Goal: Information Seeking & Learning: Learn about a topic

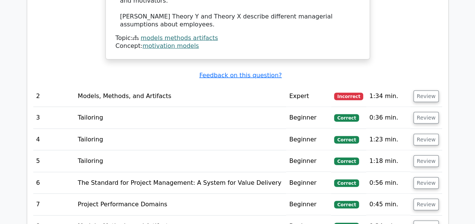
scroll to position [849, 0]
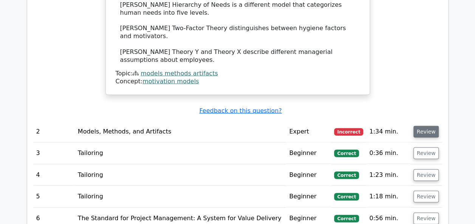
click at [419, 126] on button "Review" at bounding box center [426, 132] width 26 height 12
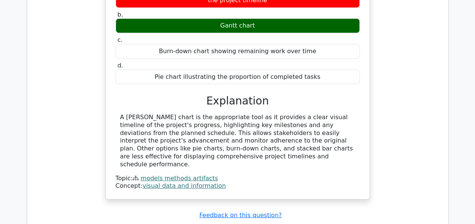
scroll to position [1068, 0]
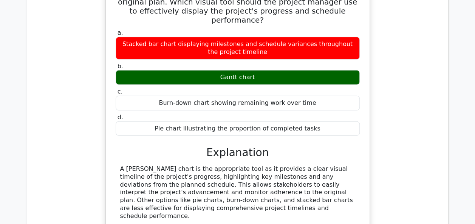
drag, startPoint x: 114, startPoint y: 43, endPoint x: 316, endPoint y: 88, distance: 206.7
click at [316, 88] on div "A project manager is tasked with presenting the quarterly progress of a softwar…" at bounding box center [238, 86] width 258 height 323
copy div "A project manager is tasked with presenting the quarterly progress of a softwar…"
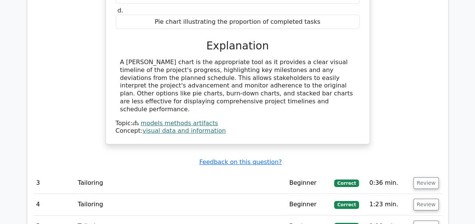
scroll to position [1219, 0]
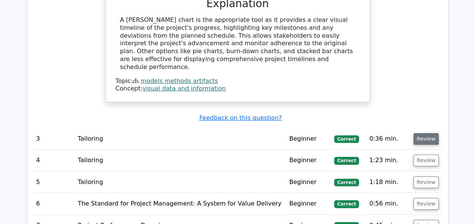
click at [423, 133] on button "Review" at bounding box center [426, 139] width 26 height 12
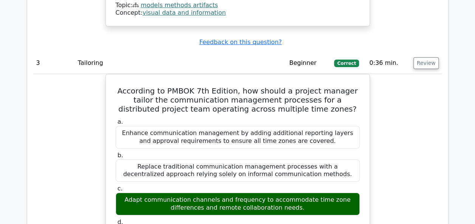
scroll to position [1295, 0]
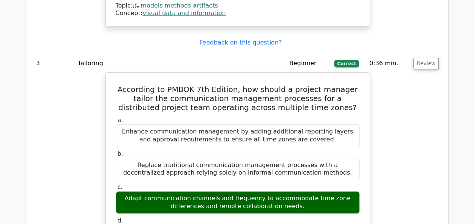
drag, startPoint x: 116, startPoint y: 33, endPoint x: 288, endPoint y: 183, distance: 228.5
copy div "According to PMBOK 7th Edition, how should a project manager tailor the communi…"
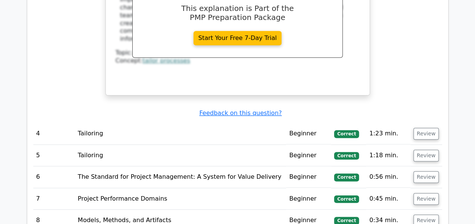
scroll to position [1597, 0]
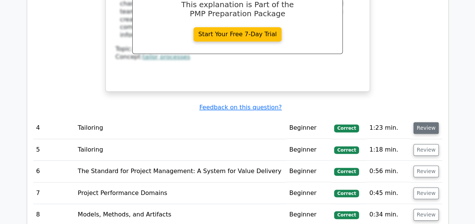
click at [429, 122] on button "Review" at bounding box center [426, 128] width 26 height 12
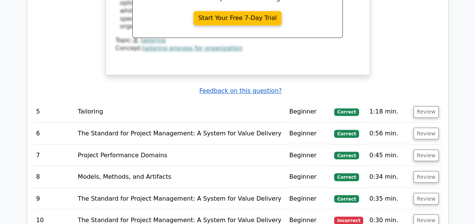
scroll to position [2051, 0]
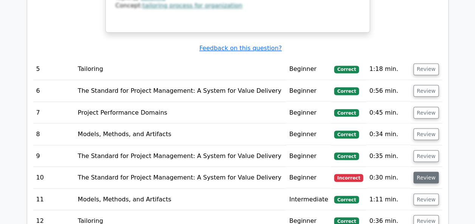
click at [426, 172] on button "Review" at bounding box center [426, 178] width 26 height 12
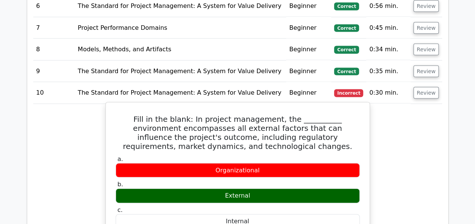
scroll to position [2126, 0]
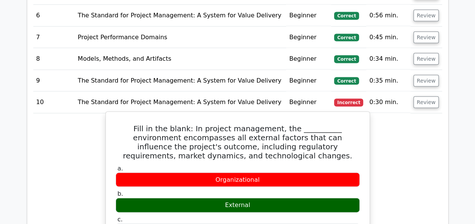
drag, startPoint x: 121, startPoint y: 53, endPoint x: 287, endPoint y: 179, distance: 208.5
copy div "Fill in the blank: In project management, the __________ environment encompasse…"
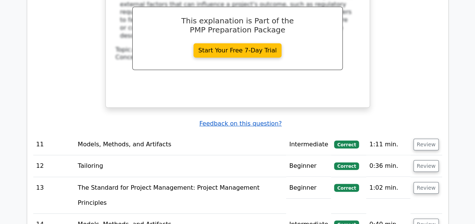
scroll to position [2542, 0]
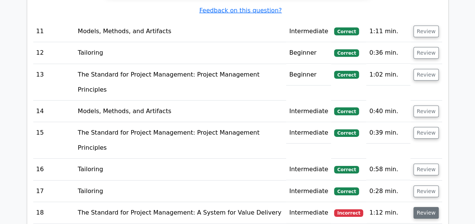
click at [429, 207] on button "Review" at bounding box center [426, 213] width 26 height 12
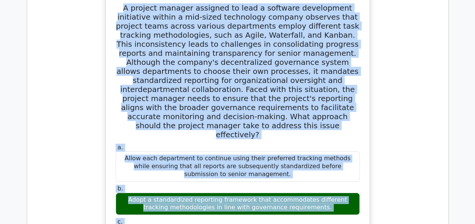
scroll to position [2815, 0]
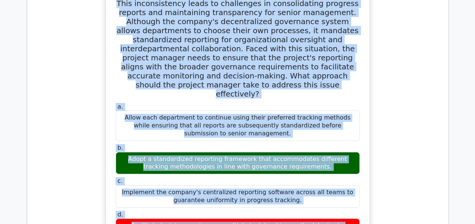
drag, startPoint x: 117, startPoint y: 18, endPoint x: 300, endPoint y: 107, distance: 203.5
click at [300, 107] on div "A project manager assigned to lead a software development initiative within a m…" at bounding box center [238, 170] width 258 height 432
copy div "A project manager assigned to lead a software development initiative within a m…"
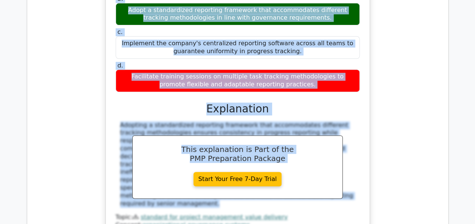
scroll to position [3041, 0]
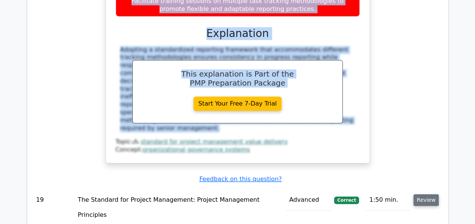
click at [423, 195] on button "Review" at bounding box center [426, 201] width 26 height 12
click at [421, 195] on button "Review" at bounding box center [426, 201] width 26 height 12
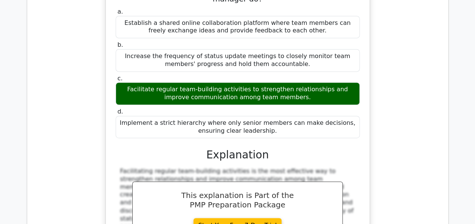
scroll to position [3419, 0]
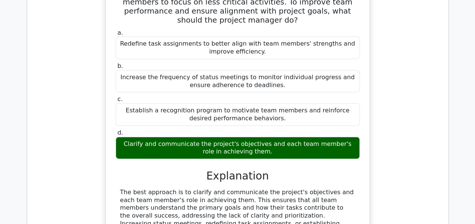
scroll to position [3835, 0]
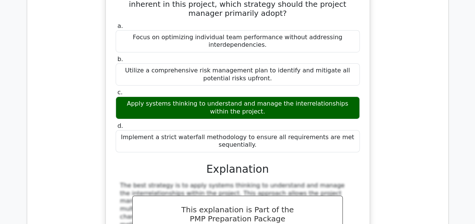
scroll to position [4175, 0]
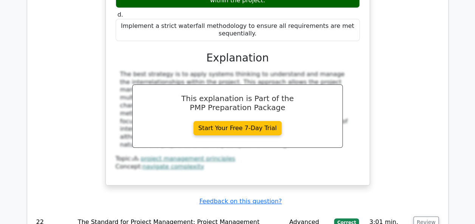
scroll to position [4251, 0]
drag, startPoint x: 121, startPoint y: 38, endPoint x: 277, endPoint y: 175, distance: 207.0
copy div "A project has allocated an adaptive reserve of $45,000 to enhance adaptability …"
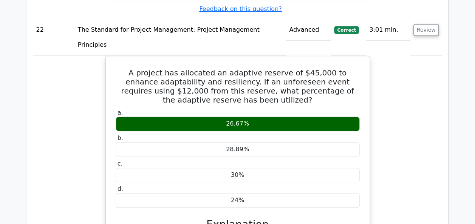
scroll to position [4515, 0]
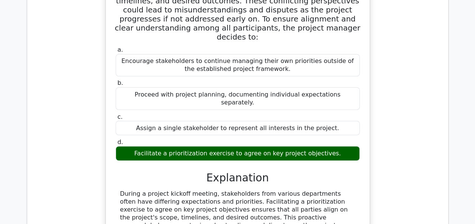
scroll to position [4931, 0]
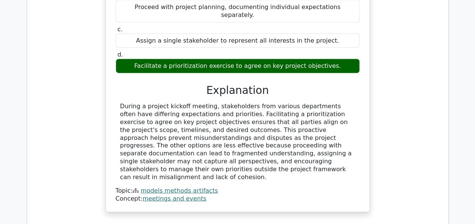
scroll to position [4969, 0]
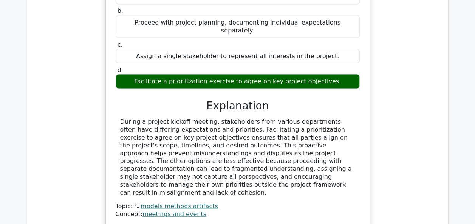
drag, startPoint x: 124, startPoint y: 38, endPoint x: 299, endPoint y: 218, distance: 250.7
copy div "A project is implementing a new enterprise resource planning (ERP) system that …"
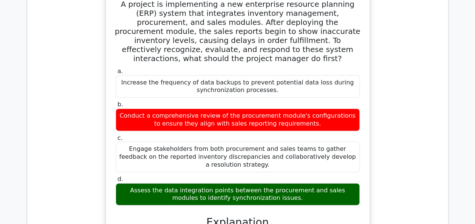
scroll to position [5271, 0]
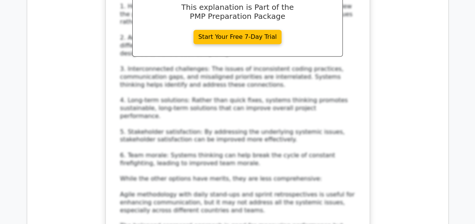
scroll to position [5876, 0]
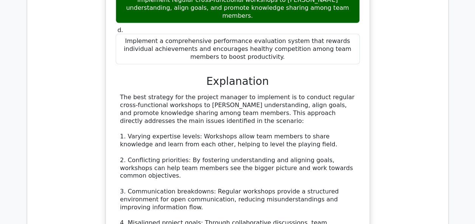
scroll to position [6556, 0]
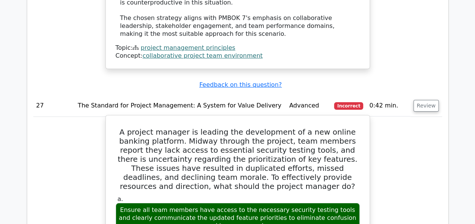
scroll to position [6896, 0]
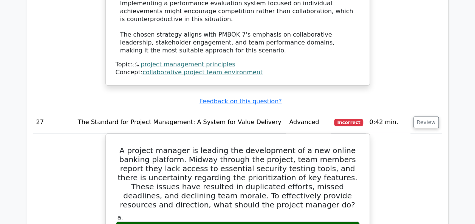
drag, startPoint x: 423, startPoint y: 150, endPoint x: 412, endPoint y: 149, distance: 11.1
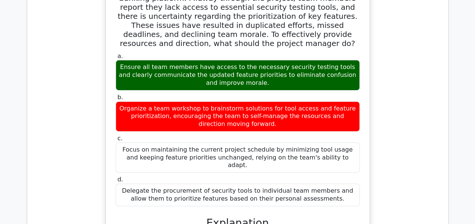
scroll to position [7047, 0]
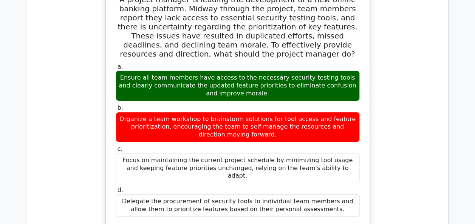
drag, startPoint x: 124, startPoint y: 21, endPoint x: 303, endPoint y: 215, distance: 264.0
copy div "A project manager is leading a team working on an international software develo…"
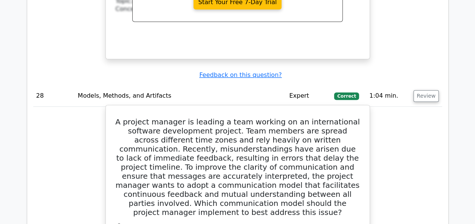
scroll to position [7387, 0]
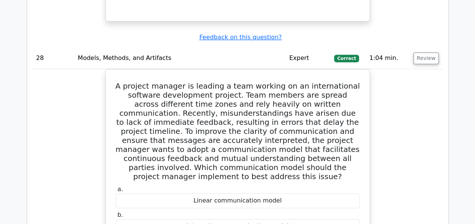
drag, startPoint x: 114, startPoint y: 86, endPoint x: 256, endPoint y: 198, distance: 180.5
copy div "In PMBOK 7, the _________ method emphasizes visualizing work, limiting work in …"
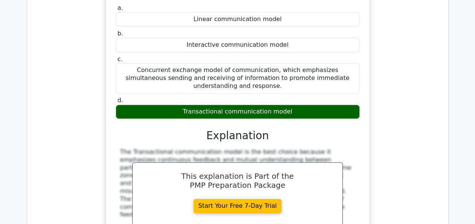
scroll to position [7652, 0]
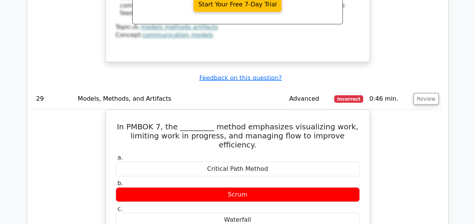
scroll to position [7848, 0]
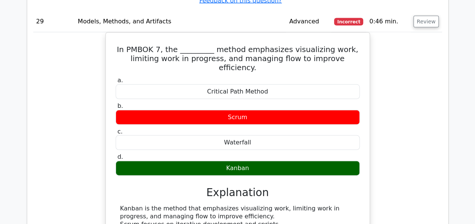
drag, startPoint x: 123, startPoint y: 29, endPoint x: 338, endPoint y: 110, distance: 229.9
copy div "The project team is developing a mobile application with members spread across …"
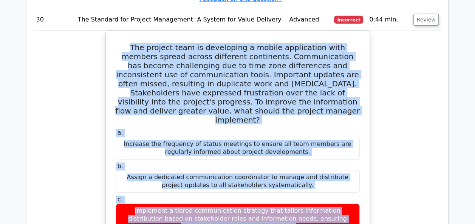
scroll to position [8188, 0]
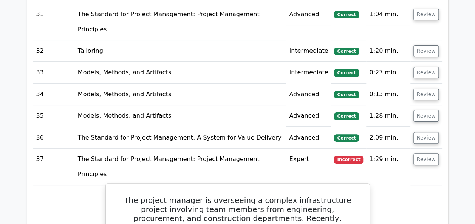
scroll to position [8642, 0]
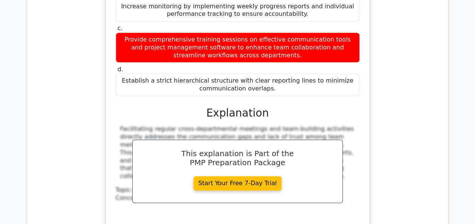
scroll to position [9019, 0]
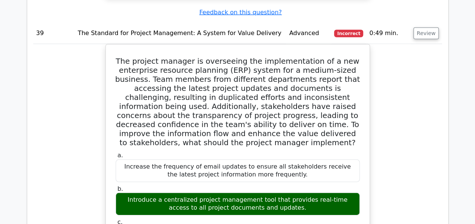
scroll to position [9586, 0]
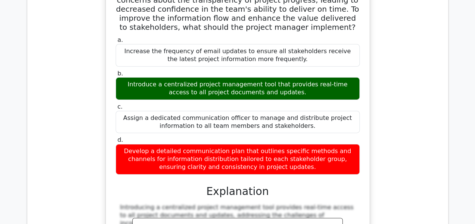
scroll to position [9662, 0]
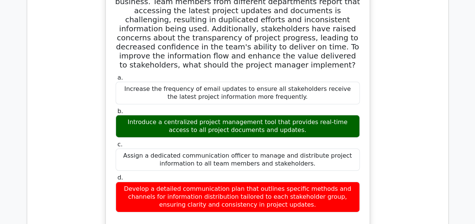
drag, startPoint x: 124, startPoint y: 30, endPoint x: 345, endPoint y: 219, distance: 290.8
copy div "A project manager is leading the development of an e-learning platform for a mu…"
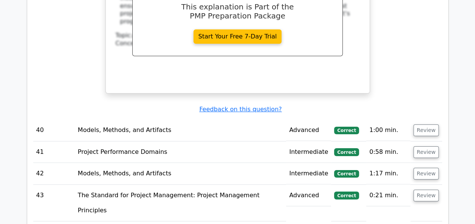
scroll to position [10002, 0]
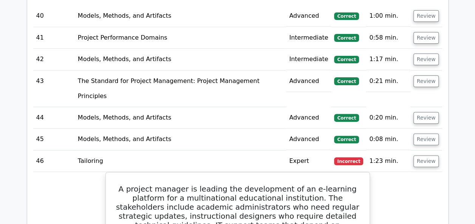
drag, startPoint x: 121, startPoint y: 55, endPoint x: 296, endPoint y: 177, distance: 213.0
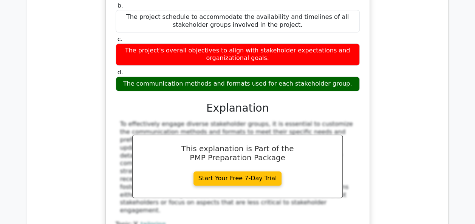
scroll to position [10380, 0]
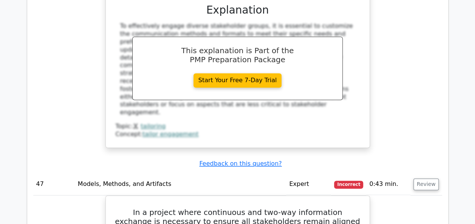
scroll to position [10455, 0]
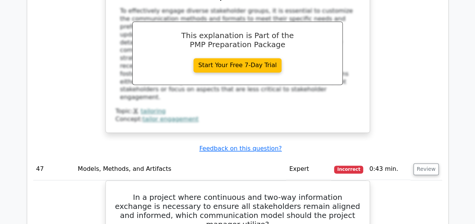
drag, startPoint x: 115, startPoint y: 45, endPoint x: 267, endPoint y: 164, distance: 193.1
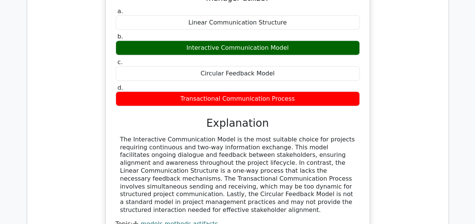
scroll to position [10720, 0]
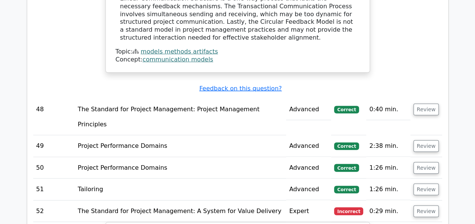
scroll to position [10912, 0]
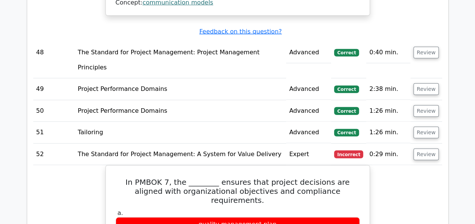
drag, startPoint x: 116, startPoint y: 69, endPoint x: 334, endPoint y: 104, distance: 220.5
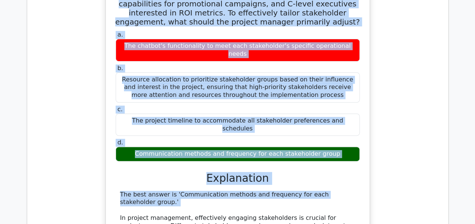
scroll to position [11516, 0]
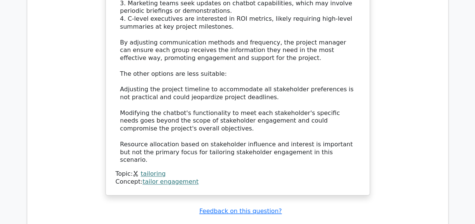
scroll to position [11856, 0]
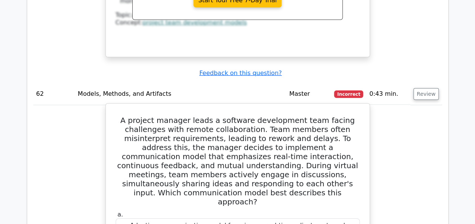
scroll to position [12499, 0]
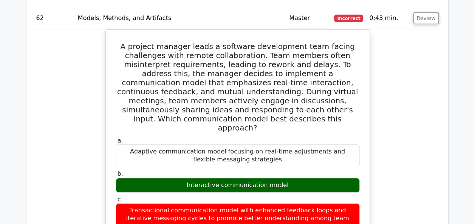
scroll to position [12537, 0]
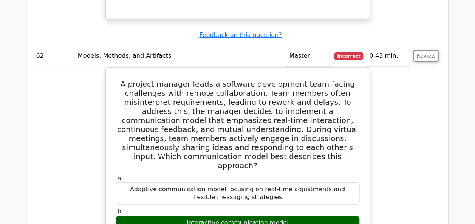
drag, startPoint x: 125, startPoint y: 33, endPoint x: 277, endPoint y: 190, distance: 217.5
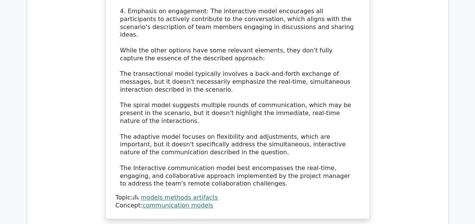
scroll to position [12990, 0]
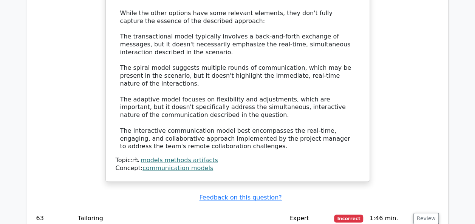
scroll to position [13028, 0]
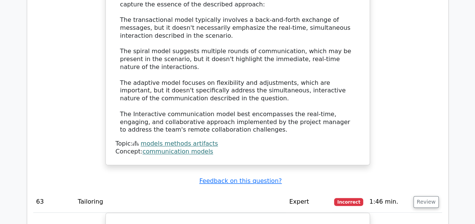
drag, startPoint x: 121, startPoint y: 45, endPoint x: 327, endPoint y: 186, distance: 249.9
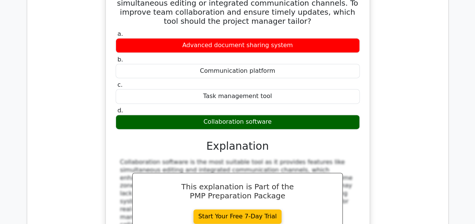
scroll to position [13368, 0]
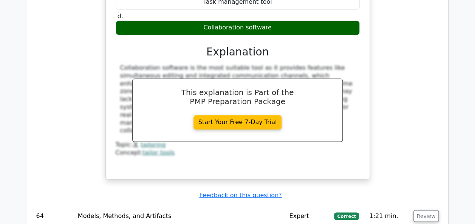
scroll to position [13406, 0]
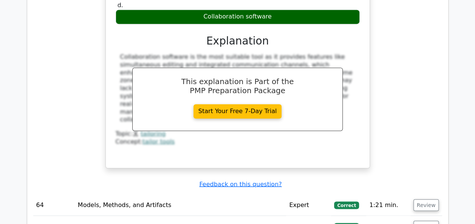
drag, startPoint x: 113, startPoint y: 26, endPoint x: 262, endPoint y: 181, distance: 214.9
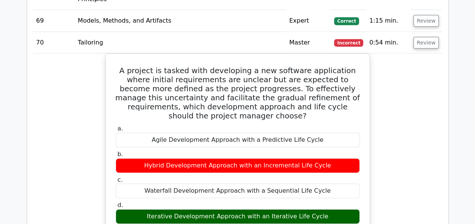
scroll to position [13746, 0]
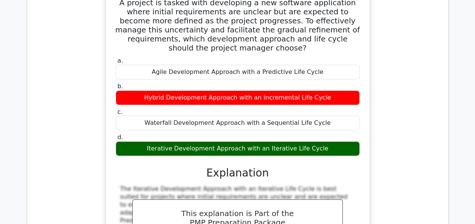
scroll to position [13806, 0]
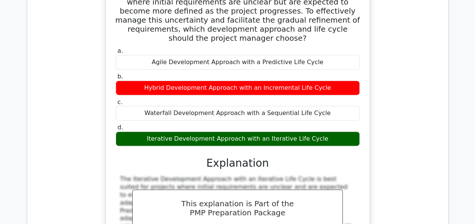
drag, startPoint x: 133, startPoint y: 47, endPoint x: 331, endPoint y: 157, distance: 226.7
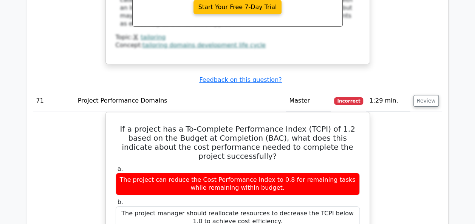
scroll to position [14146, 0]
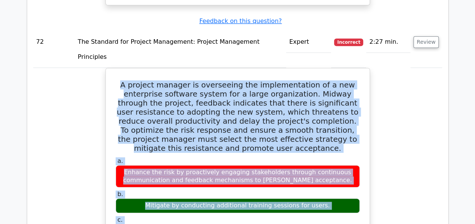
scroll to position [14409, 0]
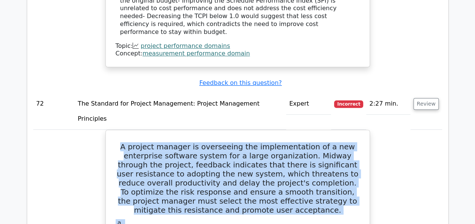
drag, startPoint x: 115, startPoint y: 56, endPoint x: 300, endPoint y: 14, distance: 189.4
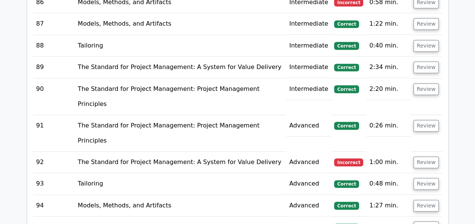
scroll to position [15953, 0]
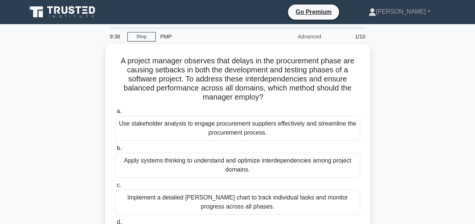
drag, startPoint x: 138, startPoint y: 91, endPoint x: 61, endPoint y: 86, distance: 76.8
click at [61, 86] on div "A project manager observes that delays in the procurement phase are causing set…" at bounding box center [237, 157] width 431 height 227
drag, startPoint x: 191, startPoint y: 110, endPoint x: 84, endPoint y: 116, distance: 107.5
click at [84, 116] on div "A project manager observes that delays in the procurement phase are causing set…" at bounding box center [237, 157] width 431 height 227
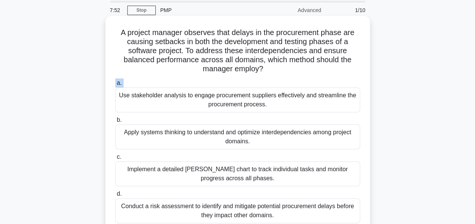
scroll to position [38, 0]
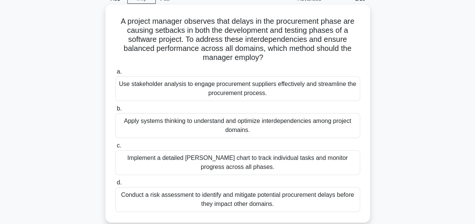
click at [175, 124] on div "Apply systems thinking to understand and optimize interdependencies among proje…" at bounding box center [237, 125] width 245 height 25
click at [115, 111] on input "b. Apply systems thinking to understand and optimize interdependencies among pr…" at bounding box center [115, 109] width 0 height 5
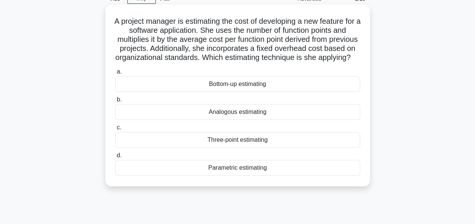
scroll to position [0, 0]
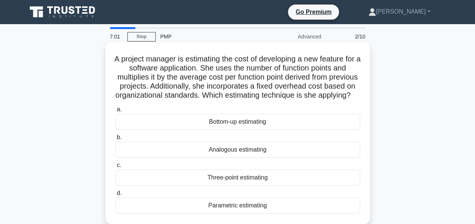
click at [235, 158] on div "Analogous estimating" at bounding box center [237, 150] width 245 height 16
click at [115, 140] on input "b. Analogous estimating" at bounding box center [115, 137] width 0 height 5
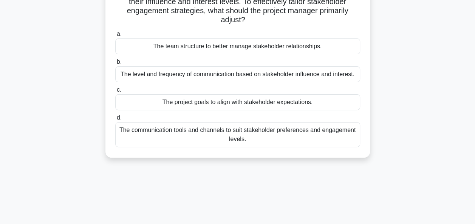
scroll to position [76, 0]
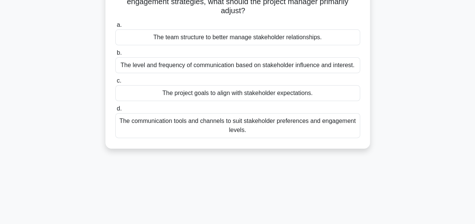
click at [241, 122] on div "The communication tools and channels to suit stakeholder preferences and engage…" at bounding box center [237, 125] width 245 height 25
click at [115, 111] on input "d. The communication tools and channels to suit stakeholder preferences and eng…" at bounding box center [115, 109] width 0 height 5
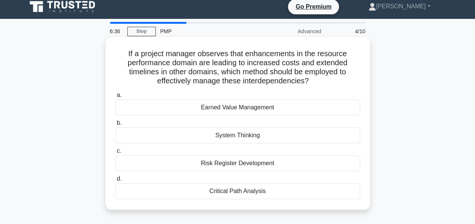
scroll to position [0, 0]
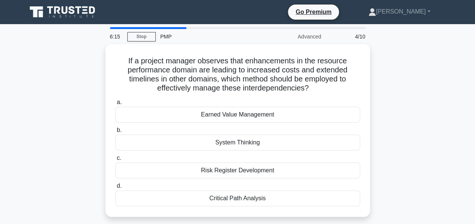
drag, startPoint x: 187, startPoint y: 71, endPoint x: 36, endPoint y: 101, distance: 154.2
click at [36, 101] on div "If a project manager observes that enhancements in the resource performance dom…" at bounding box center [237, 135] width 431 height 182
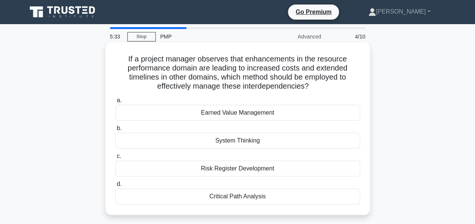
click at [242, 145] on div "System Thinking" at bounding box center [237, 141] width 245 height 16
click at [115, 131] on input "b. System Thinking" at bounding box center [115, 128] width 0 height 5
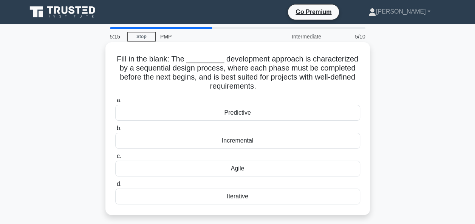
click at [243, 113] on div "Predictive" at bounding box center [237, 113] width 245 height 16
click at [115, 103] on input "a. Predictive" at bounding box center [115, 100] width 0 height 5
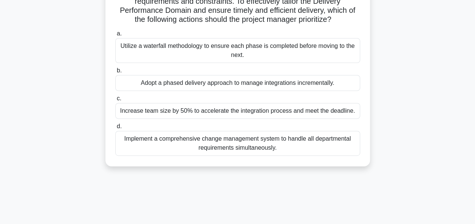
scroll to position [113, 0]
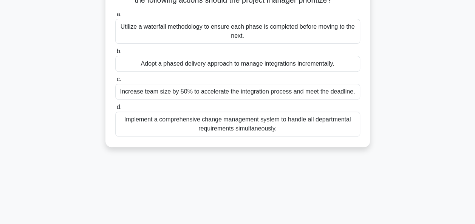
click at [230, 125] on div "Implement a comprehensive change management system to handle all departmental r…" at bounding box center [237, 124] width 245 height 25
click at [115, 110] on input "d. Implement a comprehensive change management system to handle all departmenta…" at bounding box center [115, 107] width 0 height 5
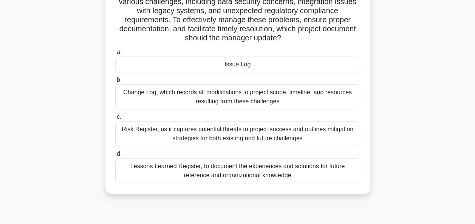
scroll to position [38, 0]
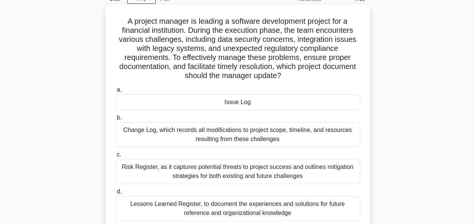
click at [235, 108] on div "Issue Log" at bounding box center [237, 102] width 245 height 16
click at [115, 93] on input "a. Issue Log" at bounding box center [115, 90] width 0 height 5
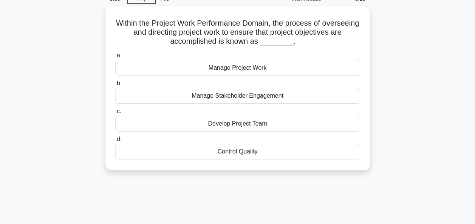
scroll to position [0, 0]
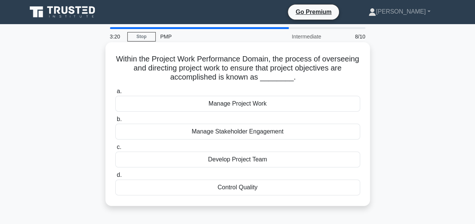
click at [212, 105] on div "Manage Project Work" at bounding box center [237, 104] width 245 height 16
click at [115, 94] on input "a. Manage Project Work" at bounding box center [115, 91] width 0 height 5
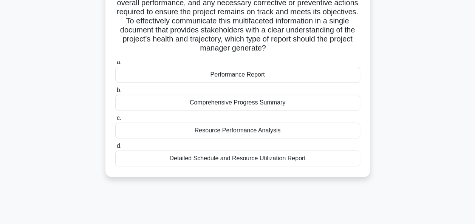
scroll to position [113, 0]
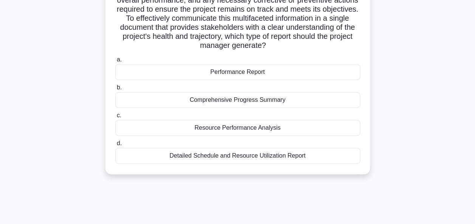
click at [252, 108] on div "Comprehensive Progress Summary" at bounding box center [237, 100] width 245 height 16
click at [115, 90] on input "b. Comprehensive Progress Summary" at bounding box center [115, 87] width 0 height 5
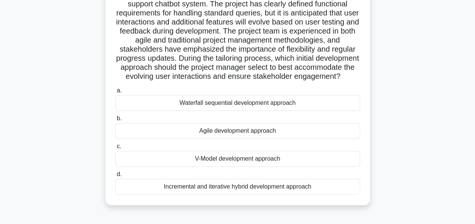
scroll to position [76, 0]
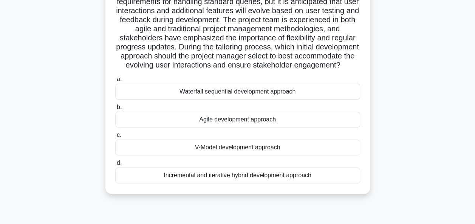
click at [215, 184] on div "Incremental and iterative hybrid development approach" at bounding box center [237, 176] width 245 height 16
click at [115, 166] on input "d. Incremental and iterative hybrid development approach" at bounding box center [115, 163] width 0 height 5
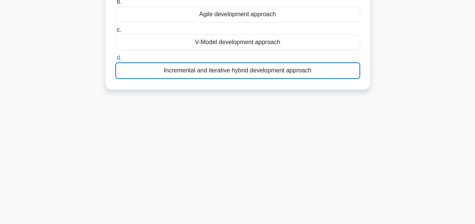
scroll to position [184, 0]
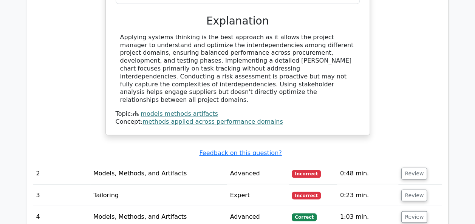
scroll to position [831, 0]
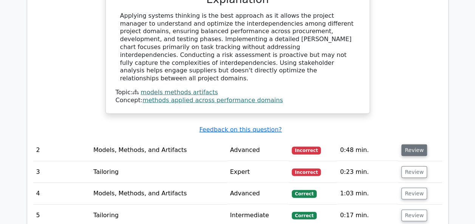
click at [415, 145] on button "Review" at bounding box center [414, 151] width 26 height 12
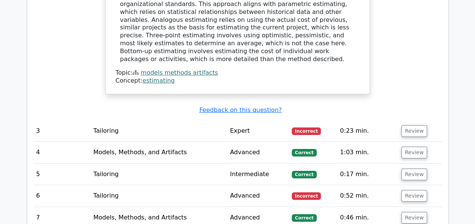
scroll to position [1247, 0]
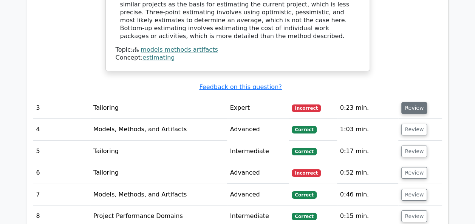
click at [421, 102] on button "Review" at bounding box center [414, 108] width 26 height 12
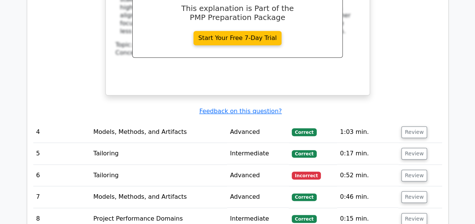
scroll to position [1625, 0]
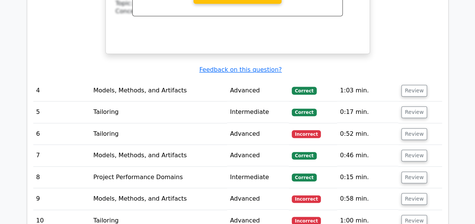
click at [424, 80] on td "Review" at bounding box center [419, 91] width 43 height 22
click at [409, 85] on button "Review" at bounding box center [414, 91] width 26 height 12
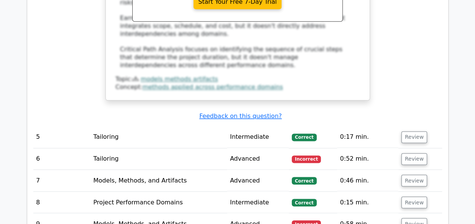
scroll to position [1965, 0]
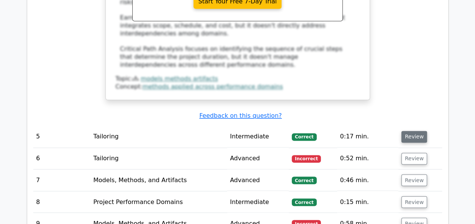
click at [410, 131] on button "Review" at bounding box center [414, 137] width 26 height 12
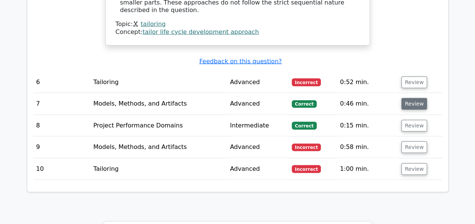
scroll to position [2343, 0]
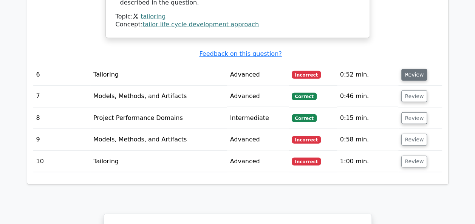
click at [419, 69] on button "Review" at bounding box center [414, 75] width 26 height 12
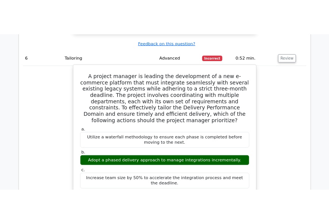
scroll to position [2381, 0]
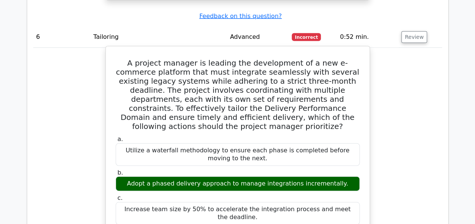
drag, startPoint x: 118, startPoint y: 20, endPoint x: 288, endPoint y: 195, distance: 243.7
click at [288, 195] on div "A project manager is leading the development of a new e-commerce platform that …" at bounding box center [238, 225] width 258 height 350
copy div "A project manager is leading the development of a new e-commerce platform that …"
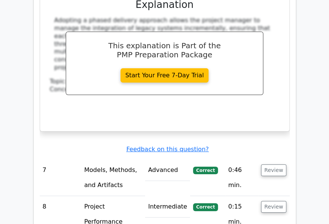
scroll to position [2796, 0]
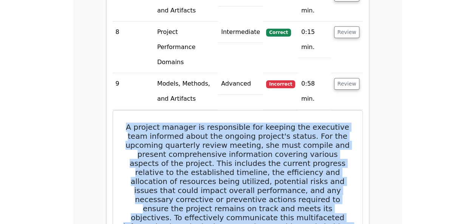
scroll to position [3106, 0]
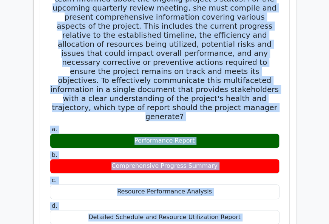
drag, startPoint x: 53, startPoint y: 35, endPoint x: 240, endPoint y: 51, distance: 188.2
click at [240, 51] on div "A project manager is responsible for keeping the executive team informed about …" at bounding box center [164, 170] width 243 height 389
copy div "A project manager is responsible for keeping the executive team informed about …"
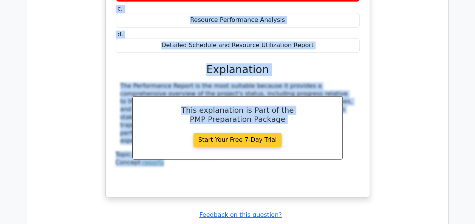
scroll to position [3144, 0]
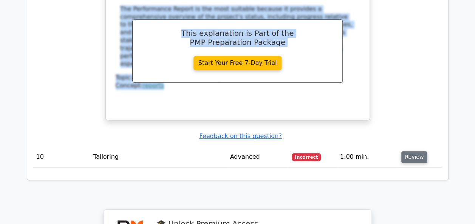
click at [412, 152] on button "Review" at bounding box center [414, 158] width 26 height 12
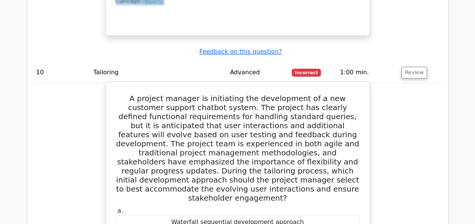
scroll to position [3220, 0]
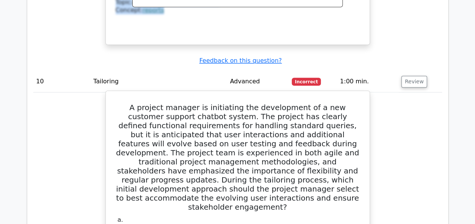
drag, startPoint x: 119, startPoint y: 25, endPoint x: 317, endPoint y: 217, distance: 275.8
copy div "A project manager is initiating the development of a new customer support chatb…"
